Goal: Information Seeking & Learning: Learn about a topic

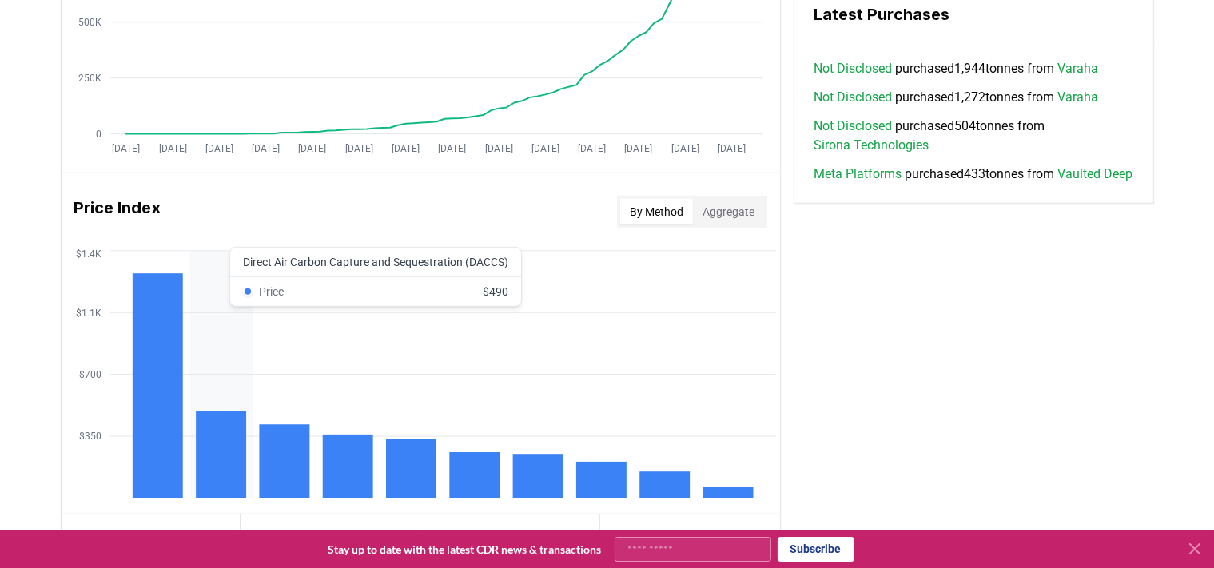
scroll to position [1203, 0]
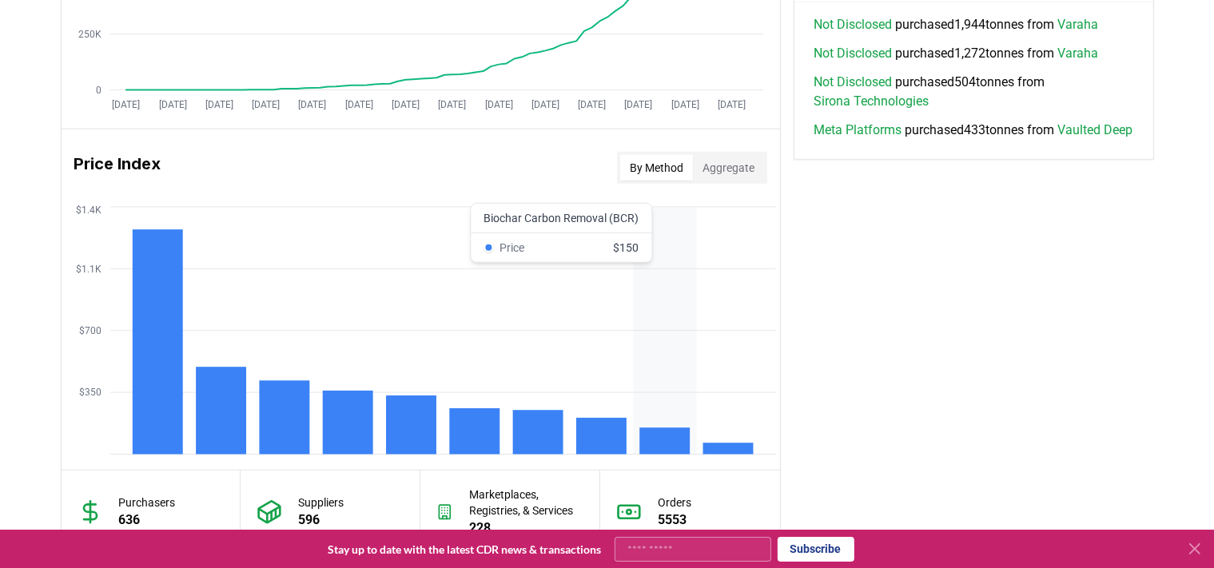
click at [660, 404] on icon "$350 $700 $1.1K $1.4K" at bounding box center [421, 331] width 719 height 256
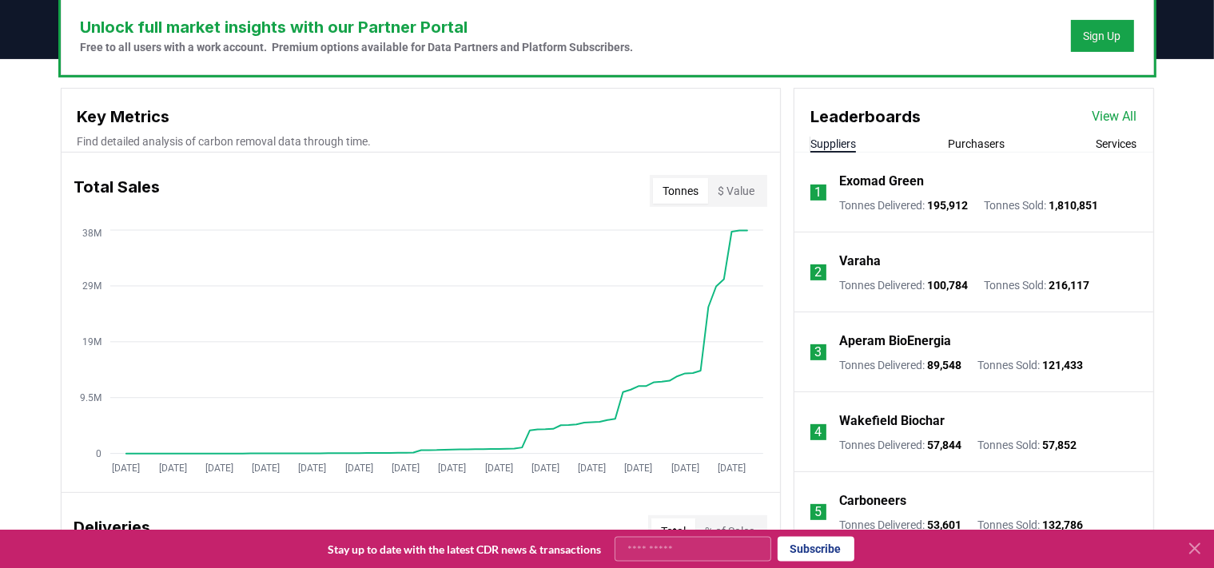
scroll to position [500, 0]
click at [750, 284] on icon "Jan 2019 Jul 2019 Jan 2020 Jul 2020 Jan 2021 Jul 2021 Jan 2022 Jul 2022 Jan 202…" at bounding box center [415, 353] width 706 height 256
click at [866, 341] on p "Aperam BioEnergia" at bounding box center [895, 340] width 112 height 19
click at [938, 337] on p "Aperam BioEnergia" at bounding box center [895, 340] width 112 height 19
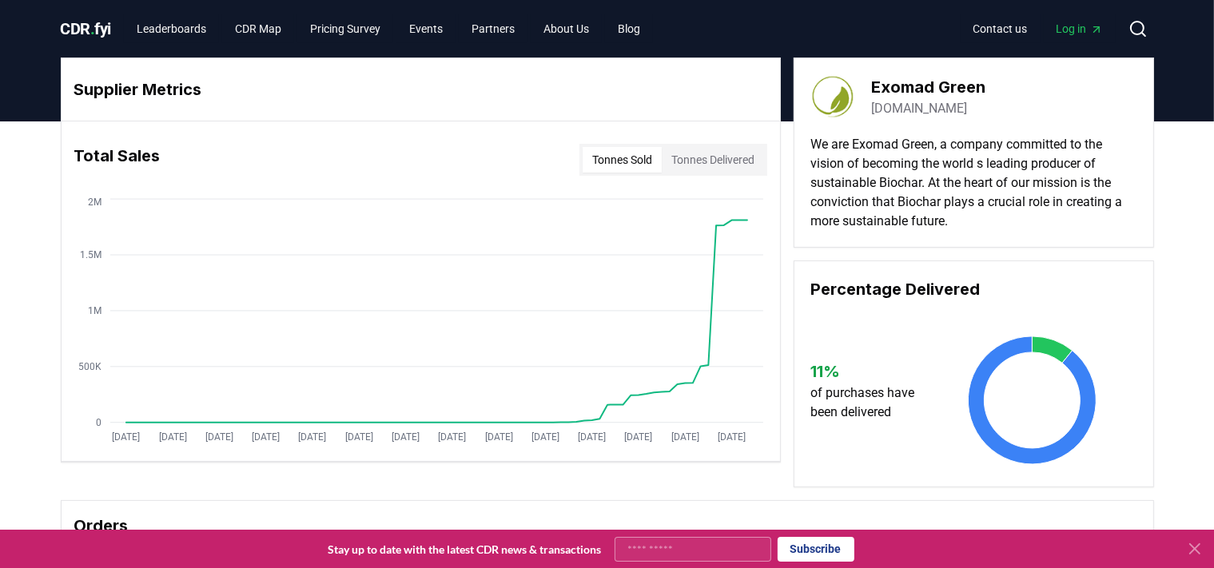
click at [935, 79] on h3 "Exomad Green" at bounding box center [928, 87] width 114 height 24
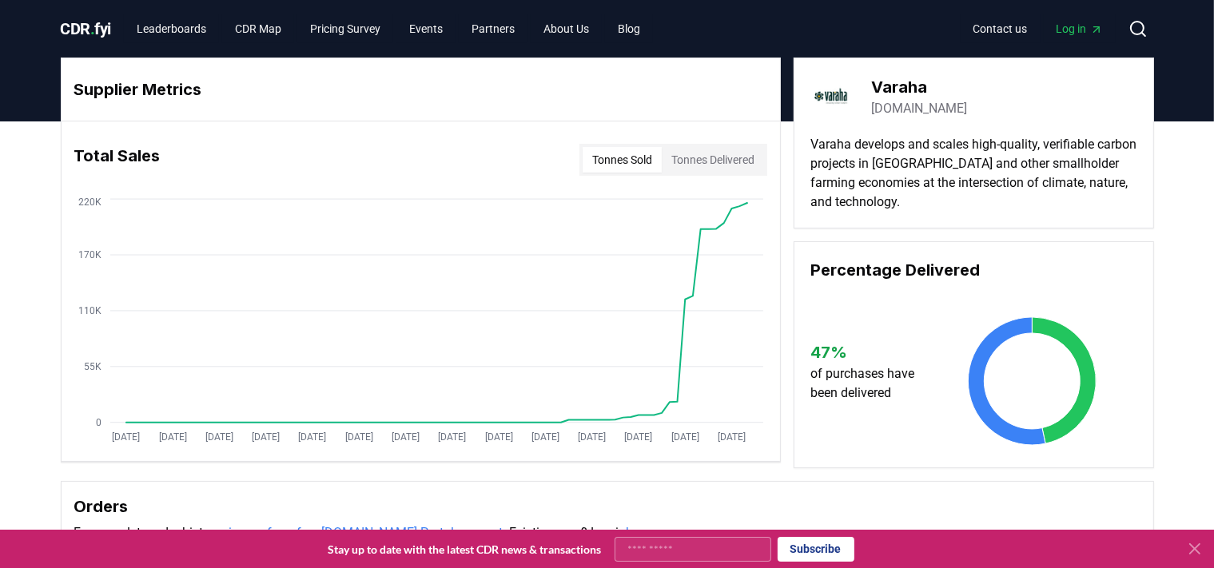
click at [908, 83] on h3 "Varaha" at bounding box center [919, 87] width 96 height 24
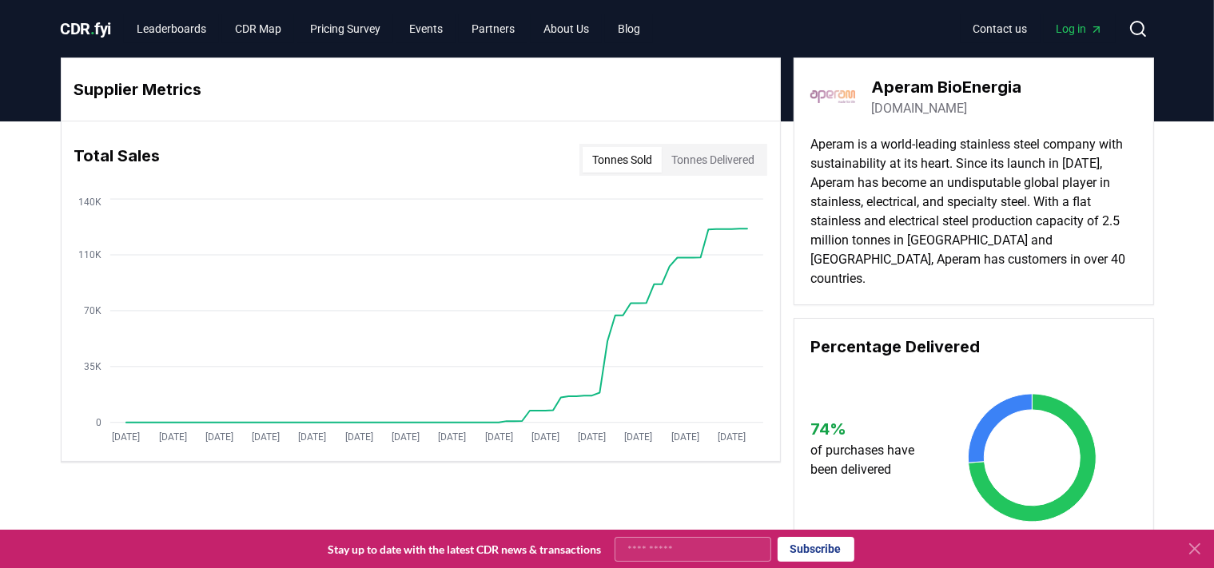
click at [1033, 154] on p "Aperam is a world-leading stainless steel company with sustainability at its he…" at bounding box center [974, 211] width 327 height 153
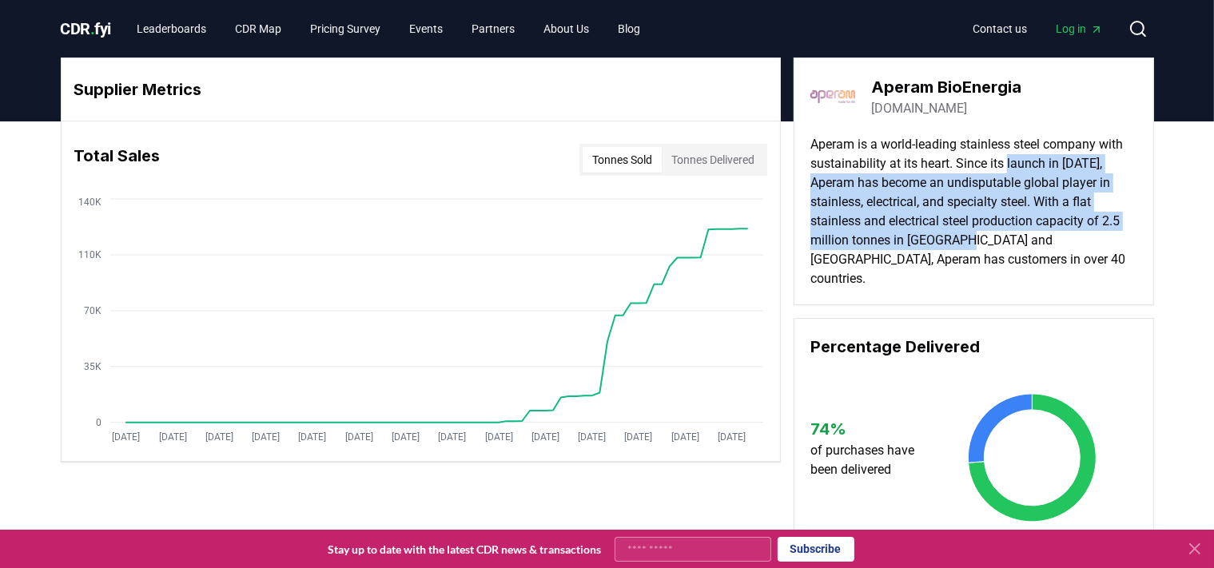
drag, startPoint x: 1033, startPoint y: 154, endPoint x: 947, endPoint y: 233, distance: 116.5
click at [947, 233] on p "Aperam is a world-leading stainless steel company with sustainability at its he…" at bounding box center [974, 211] width 327 height 153
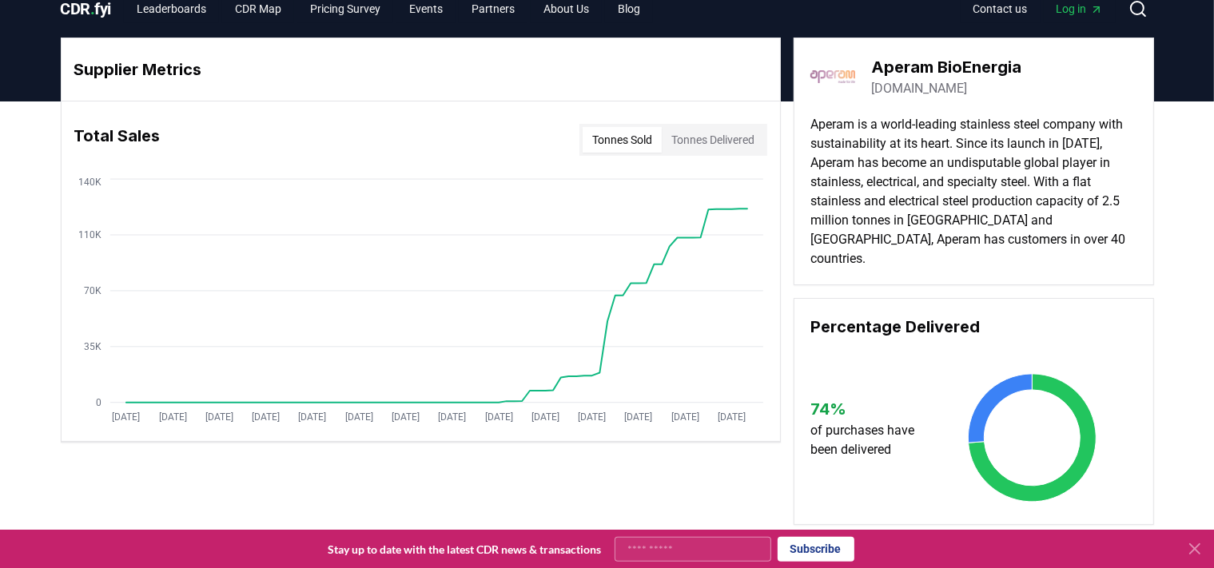
scroll to position [422, 0]
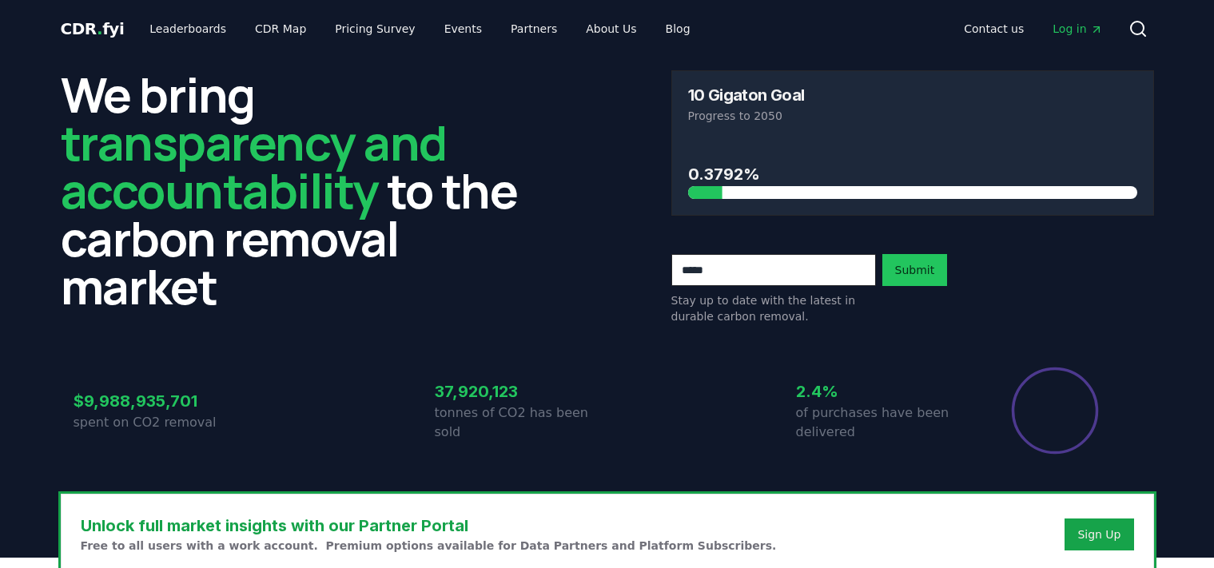
scroll to position [500, 0]
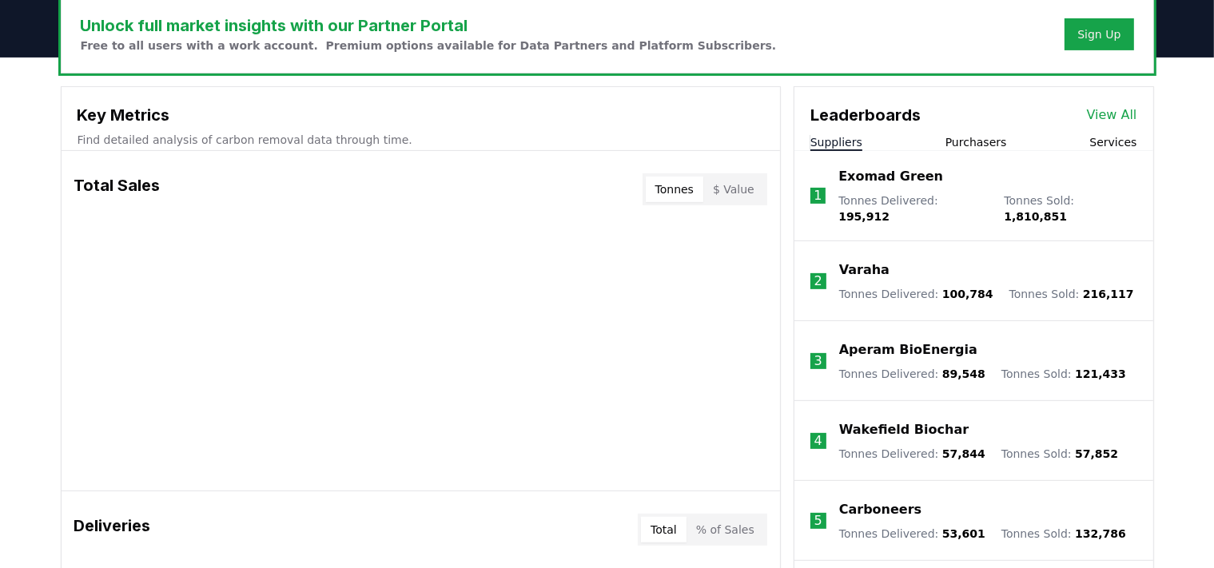
click at [977, 143] on body "CDR . fyi Leaderboards CDR Map Pricing Survey Events Partners About Us Blog Con…" at bounding box center [607, 535] width 1214 height 2071
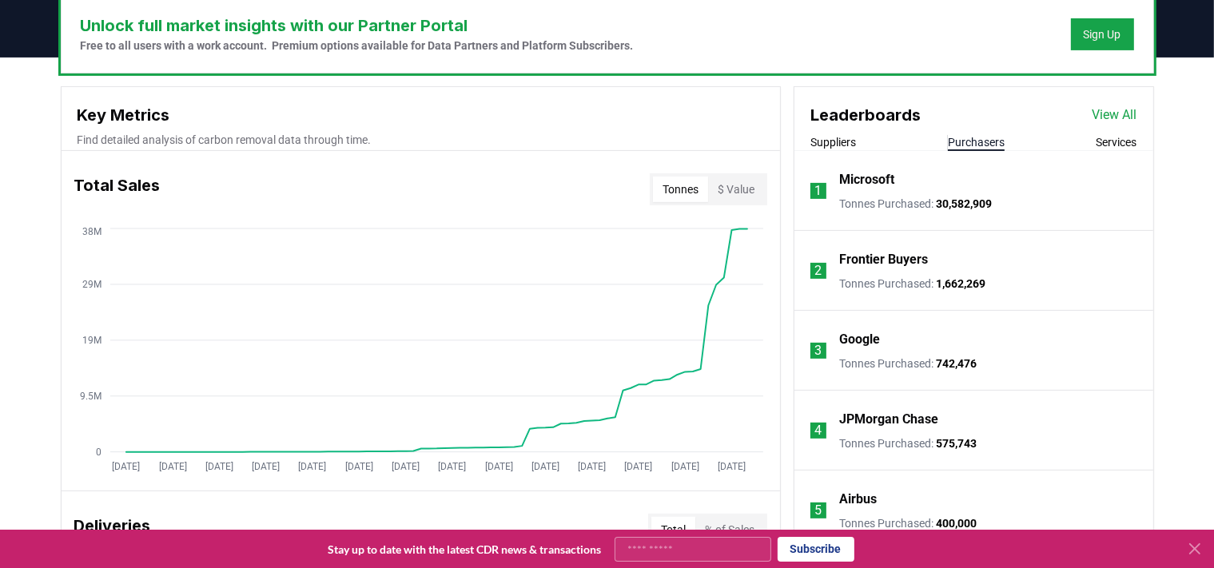
click at [961, 149] on button "Purchasers" at bounding box center [976, 142] width 57 height 16
click at [842, 148] on button "Suppliers" at bounding box center [834, 142] width 46 height 16
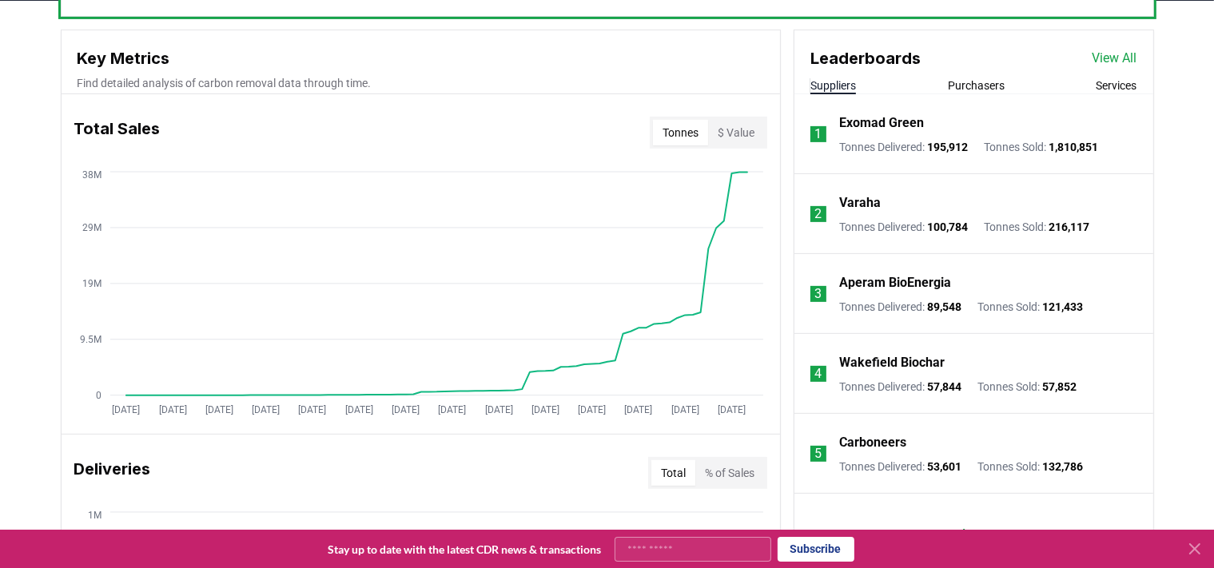
scroll to position [640, 0]
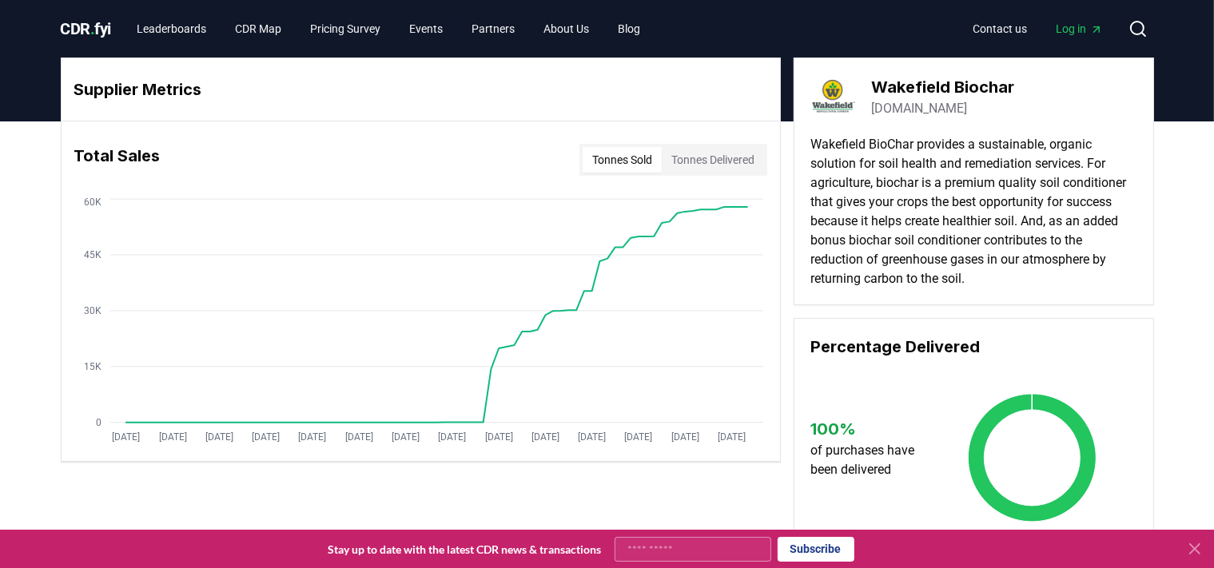
click at [942, 111] on link "[DOMAIN_NAME]" at bounding box center [919, 108] width 96 height 19
click at [711, 166] on button "Tonnes Delivered" at bounding box center [713, 160] width 102 height 26
click at [206, 26] on link "Leaderboards" at bounding box center [171, 28] width 95 height 29
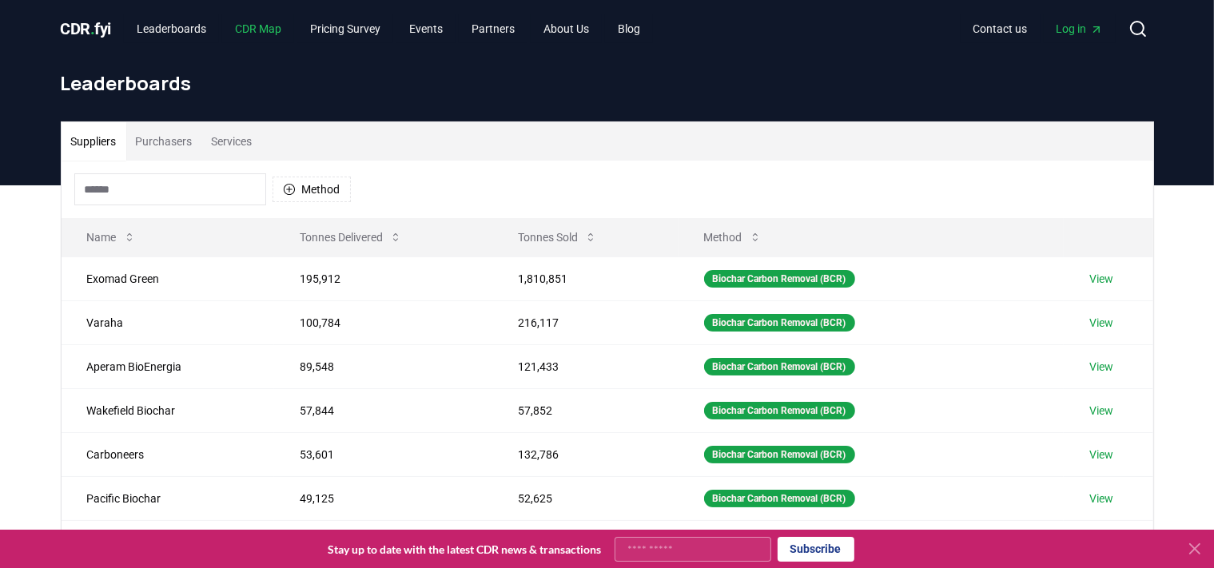
click at [267, 38] on link "CDR Map" at bounding box center [258, 28] width 72 height 29
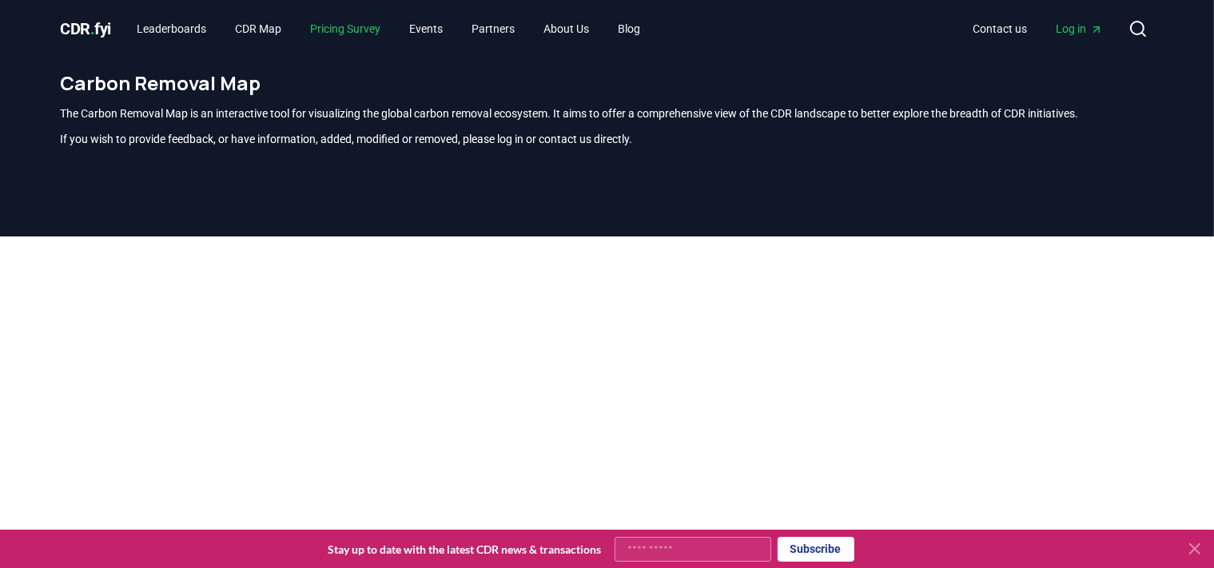
click at [363, 32] on link "Pricing Survey" at bounding box center [345, 28] width 96 height 29
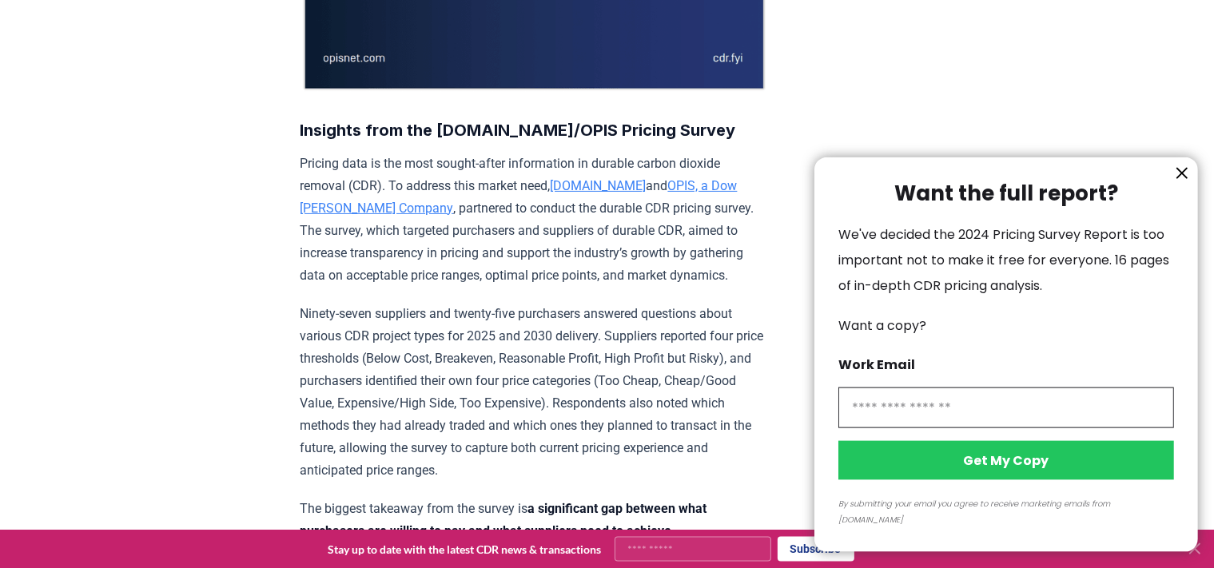
scroll to position [422, 0]
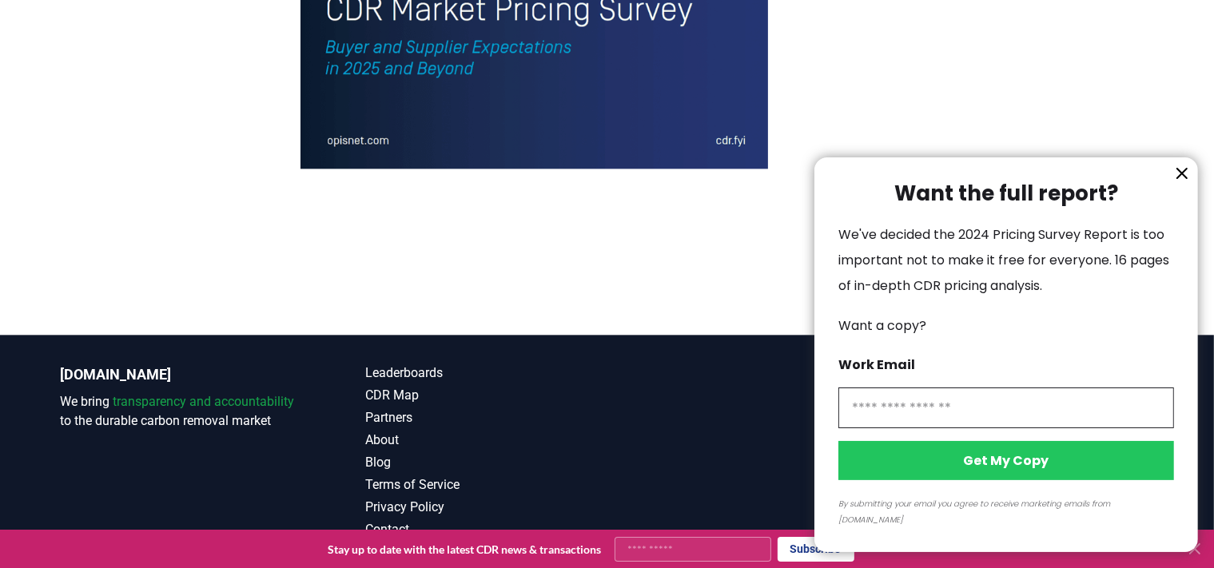
drag, startPoint x: 615, startPoint y: 416, endPoint x: 346, endPoint y: 19, distance: 479.5
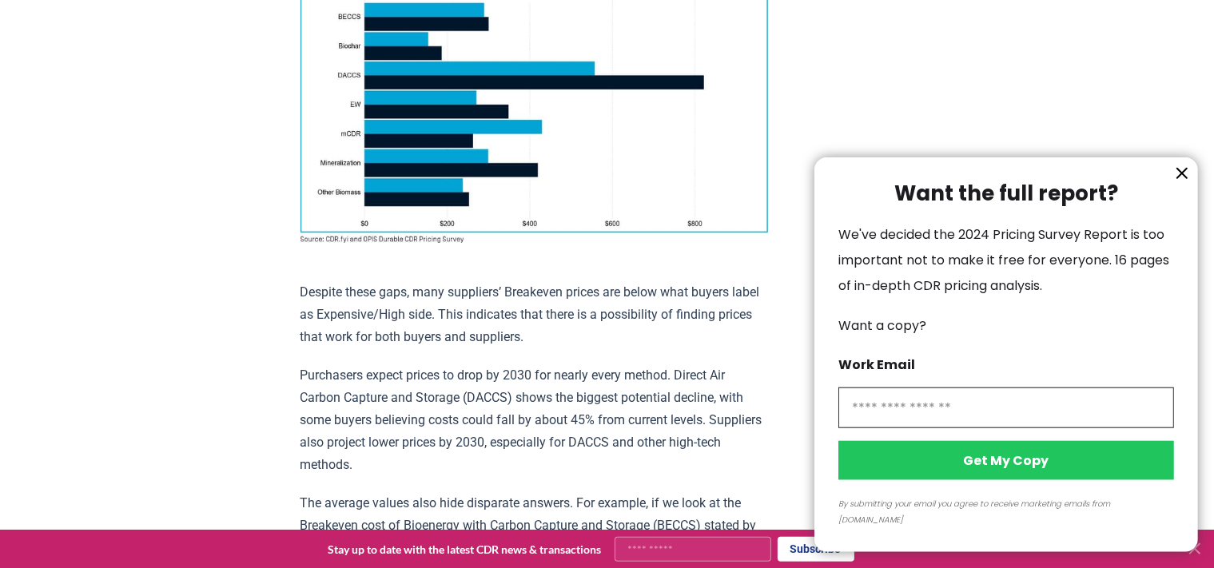
scroll to position [0, 0]
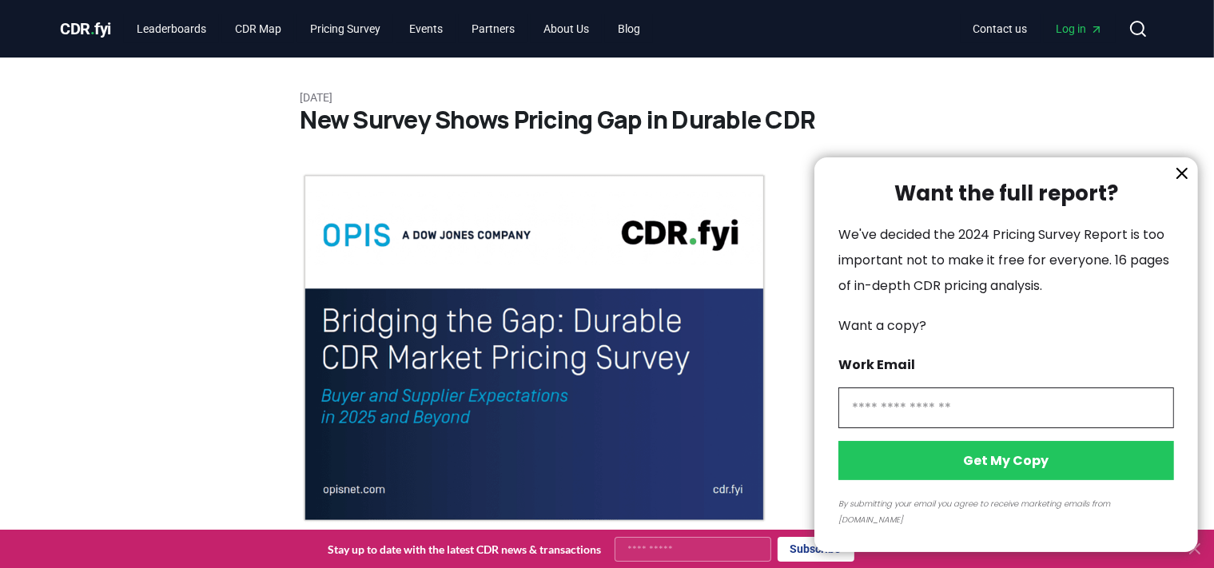
drag, startPoint x: 256, startPoint y: 319, endPoint x: 427, endPoint y: 49, distance: 319.8
click at [592, 29] on div at bounding box center [607, 284] width 1214 height 568
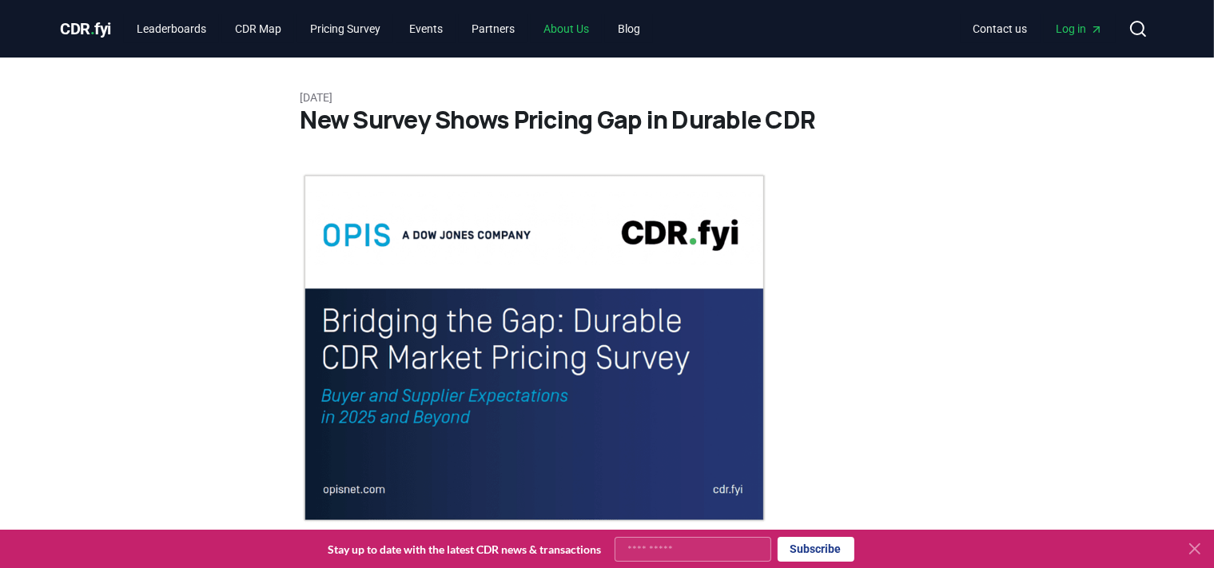
click at [584, 30] on link "About Us" at bounding box center [566, 28] width 71 height 29
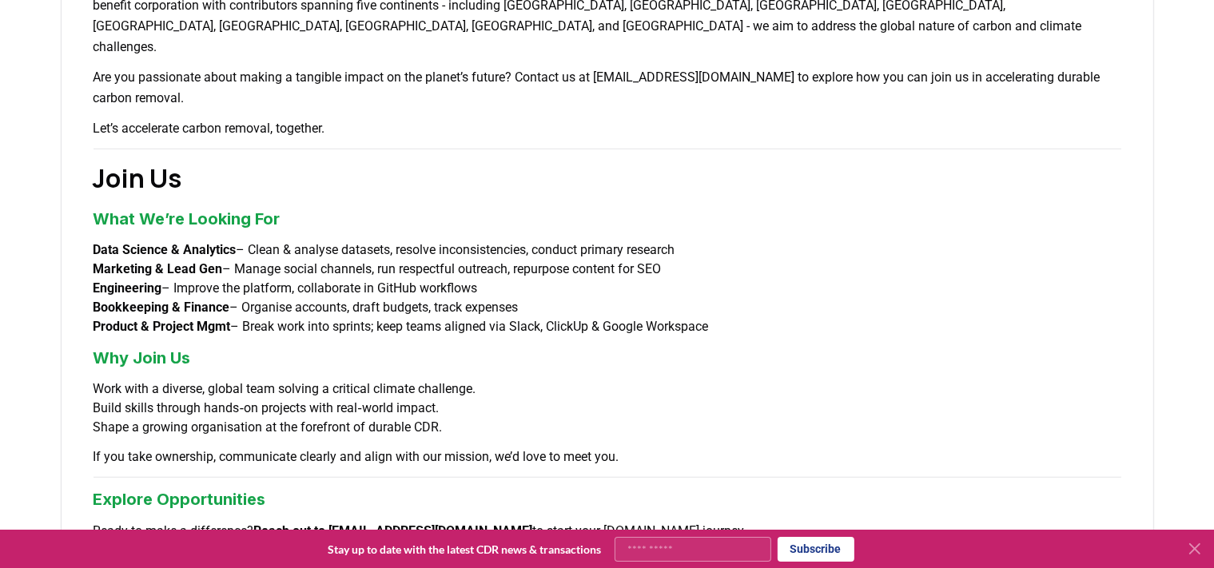
scroll to position [1384, 0]
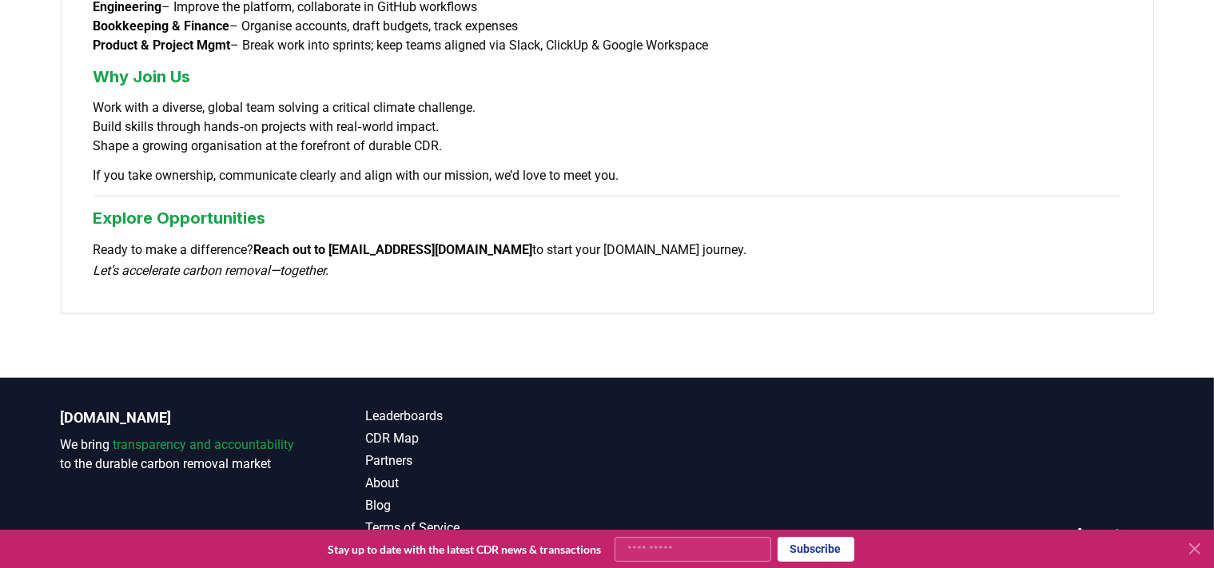
click at [397, 564] on link "Contact" at bounding box center [486, 573] width 241 height 19
click at [118, 407] on p "[DOMAIN_NAME]" at bounding box center [181, 418] width 241 height 22
click at [93, 407] on p "[DOMAIN_NAME]" at bounding box center [181, 418] width 241 height 22
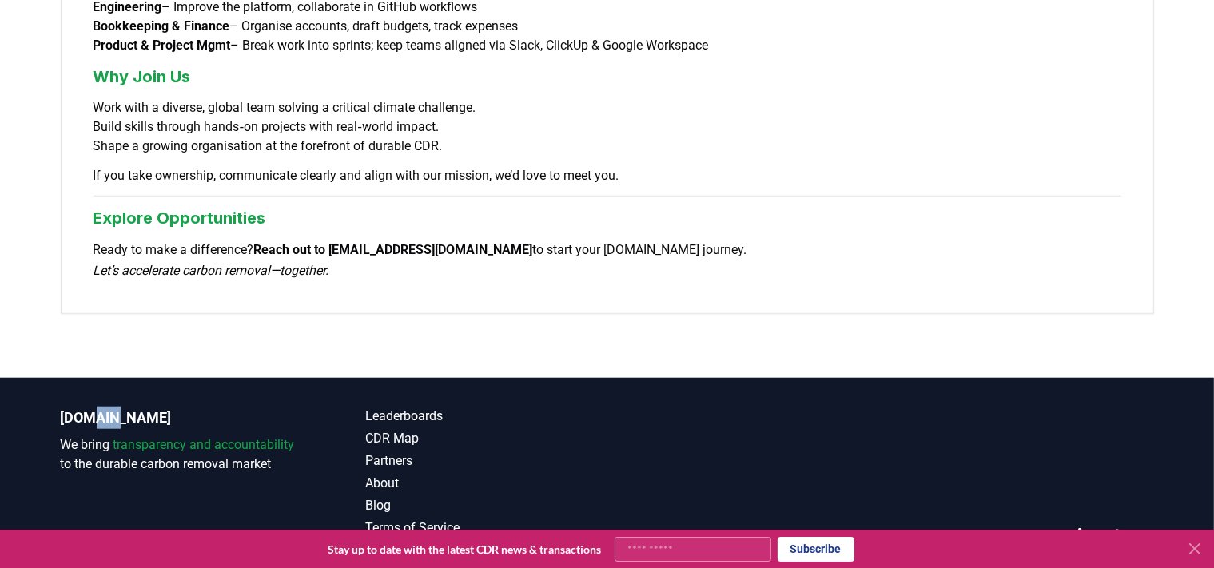
click at [93, 407] on p "[DOMAIN_NAME]" at bounding box center [181, 418] width 241 height 22
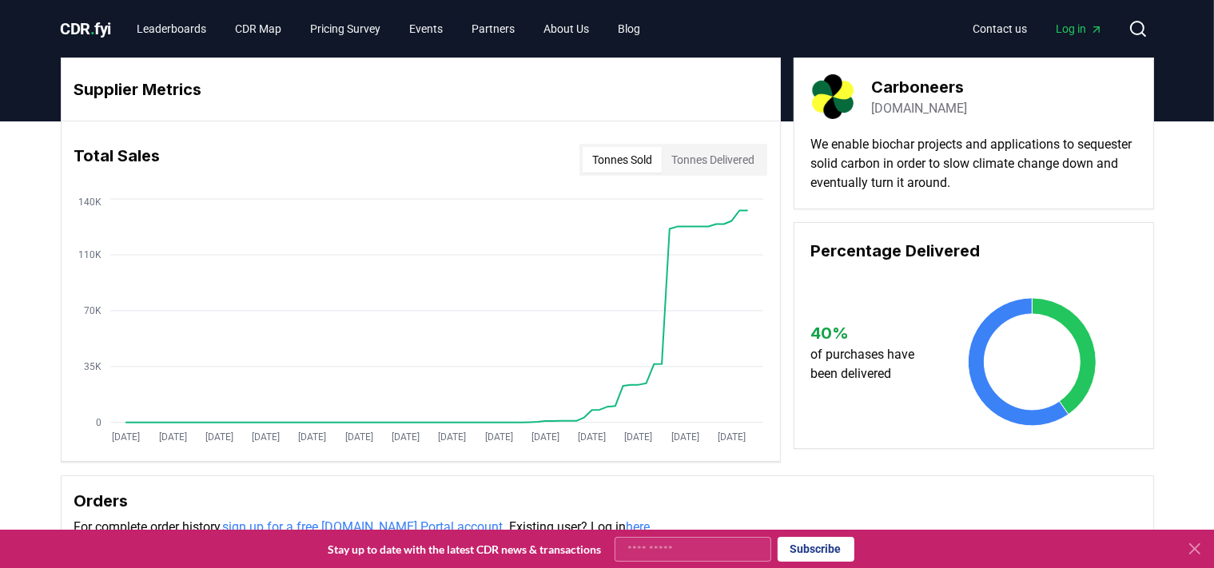
click at [967, 113] on link "dutchcarboneers.com" at bounding box center [919, 108] width 96 height 19
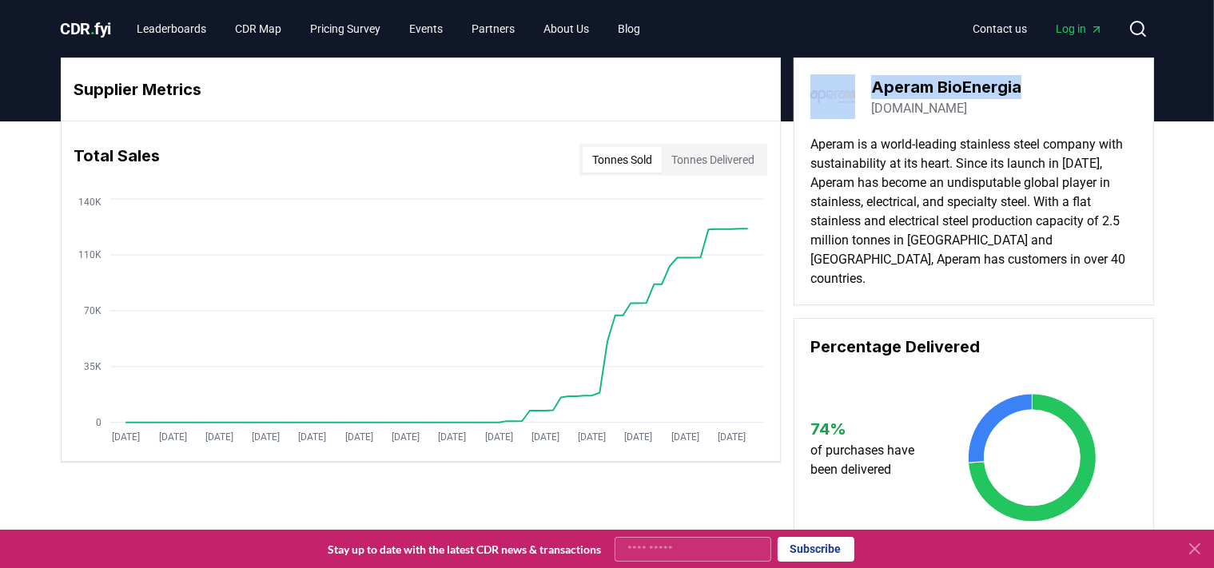
drag, startPoint x: 1034, startPoint y: 86, endPoint x: 862, endPoint y: 89, distance: 172.7
click at [862, 89] on div "Aperam BioEnergia [DOMAIN_NAME]" at bounding box center [974, 96] width 327 height 45
click at [912, 109] on link "[DOMAIN_NAME]" at bounding box center [919, 108] width 96 height 19
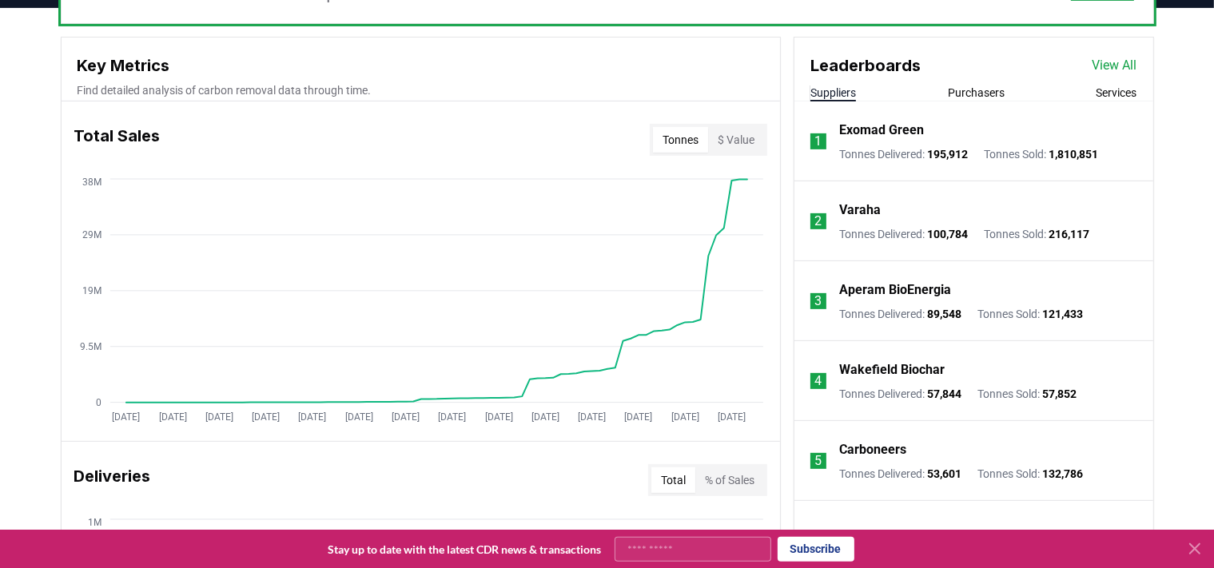
scroll to position [563, 0]
